Goal: Check status: Check status

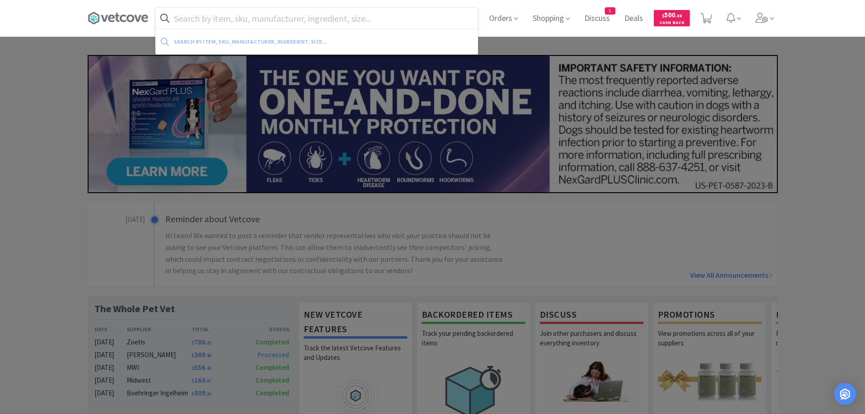
click at [345, 18] on input "text" at bounding box center [317, 18] width 322 height 21
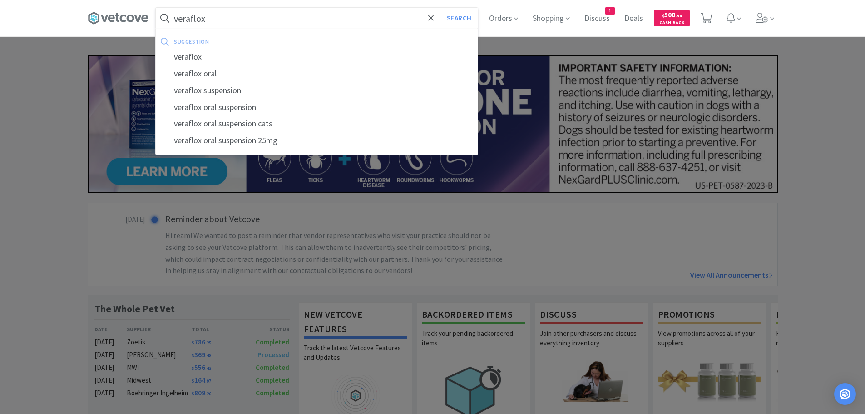
type input "veraflox"
click at [440, 8] on button "Search" at bounding box center [459, 18] width 38 height 21
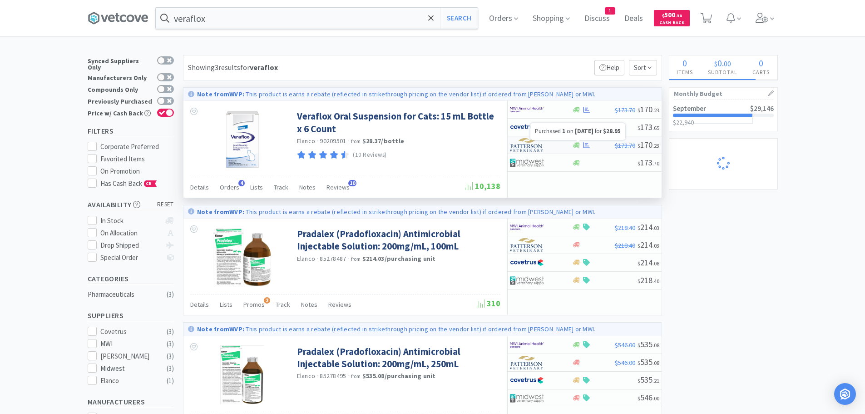
select select "2"
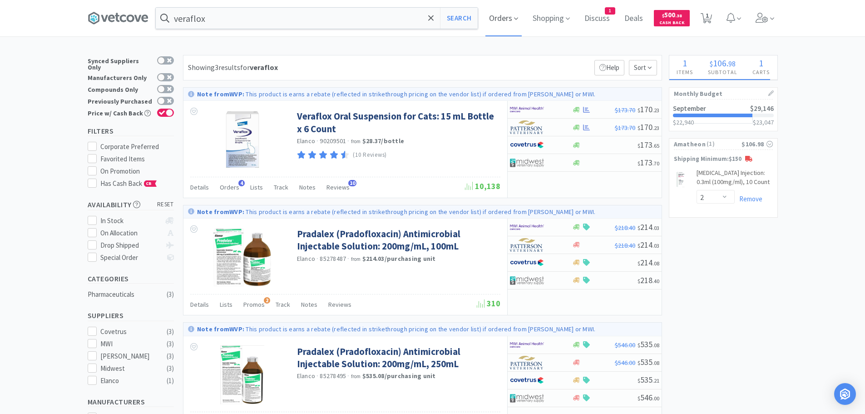
click at [505, 19] on span "Orders" at bounding box center [504, 18] width 36 height 36
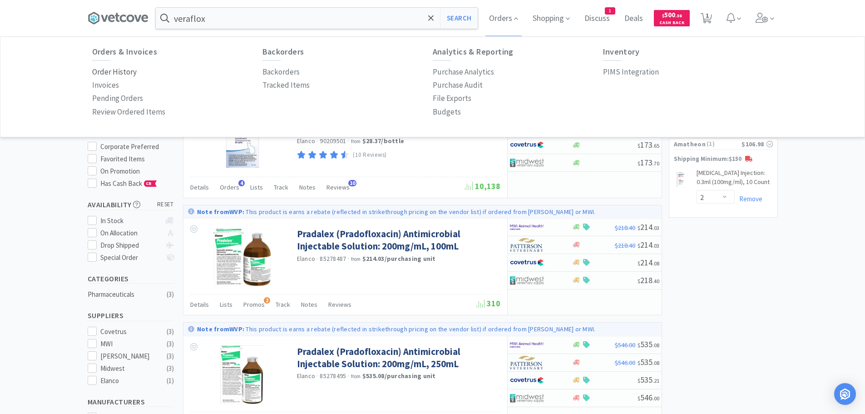
click at [103, 68] on p "Order History" at bounding box center [114, 72] width 45 height 12
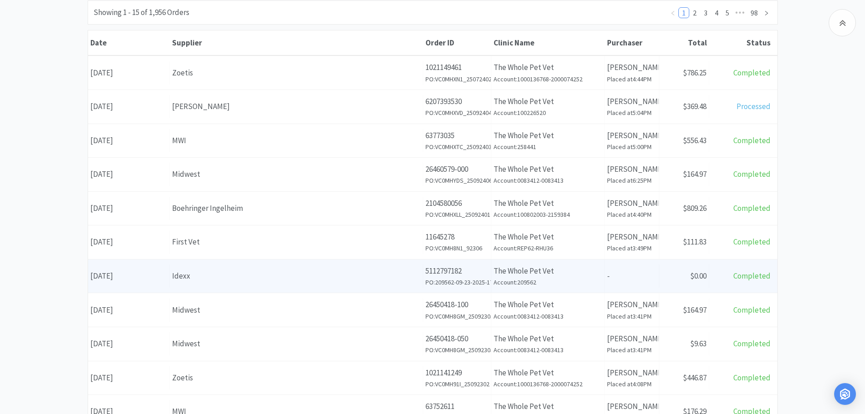
scroll to position [136, 0]
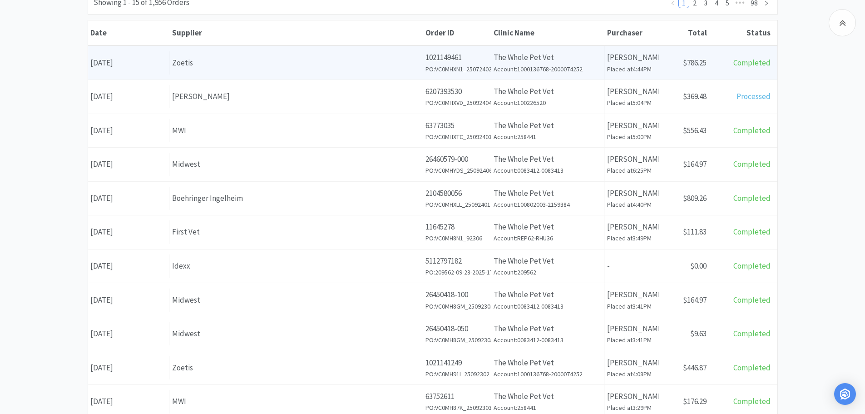
click at [147, 65] on div "Date [DATE]" at bounding box center [129, 62] width 82 height 23
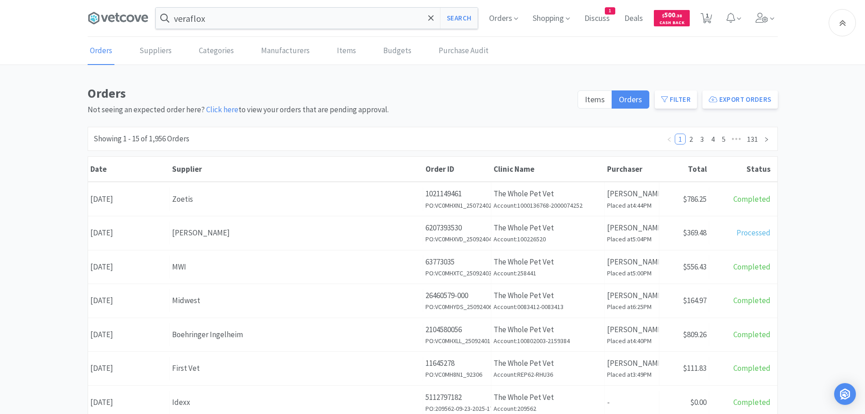
scroll to position [136, 0]
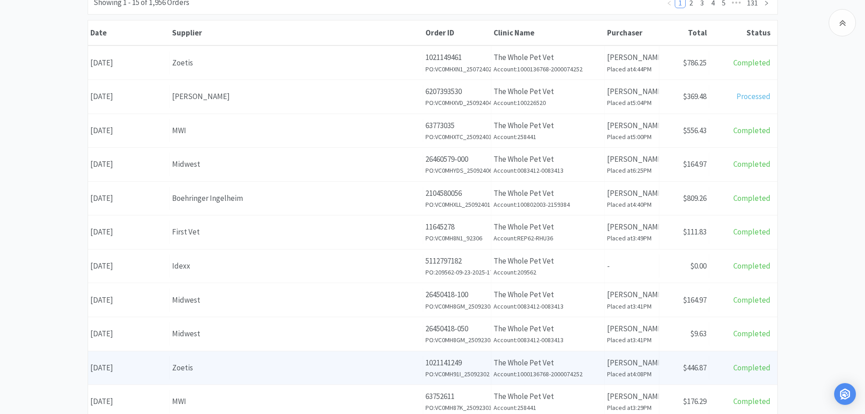
click at [184, 367] on div "Zoetis" at bounding box center [296, 368] width 248 height 12
